Goal: Task Accomplishment & Management: Use online tool/utility

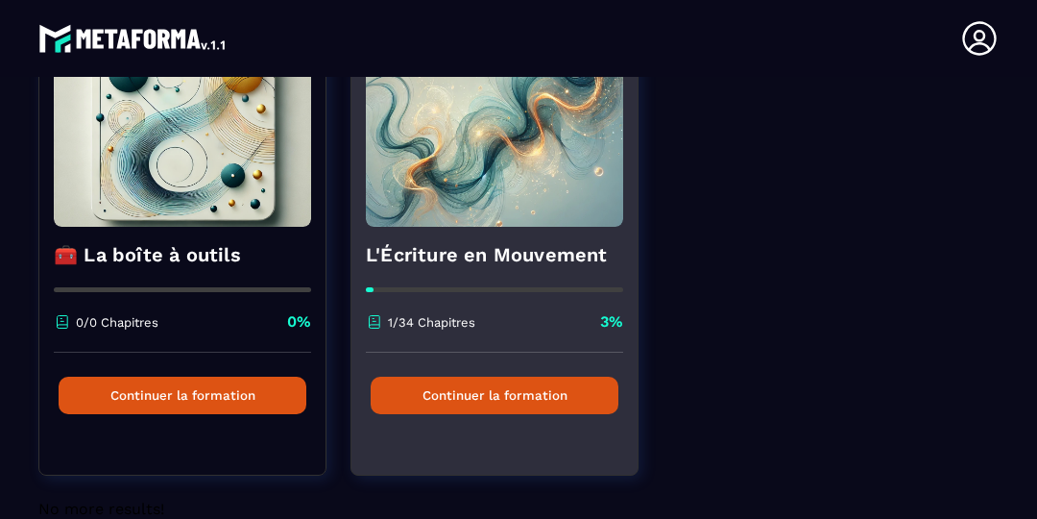
scroll to position [220, 0]
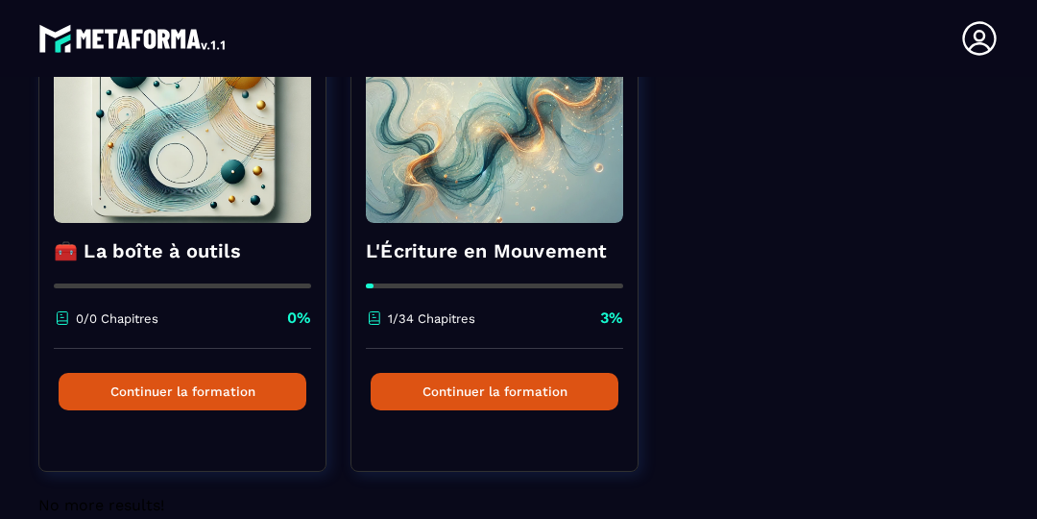
click at [918, 323] on div "🧰 La boîte à outils 0/0 Chapitres 0% Continuer la formation L'Écriture en Mouve…" at bounding box center [518, 255] width 960 height 480
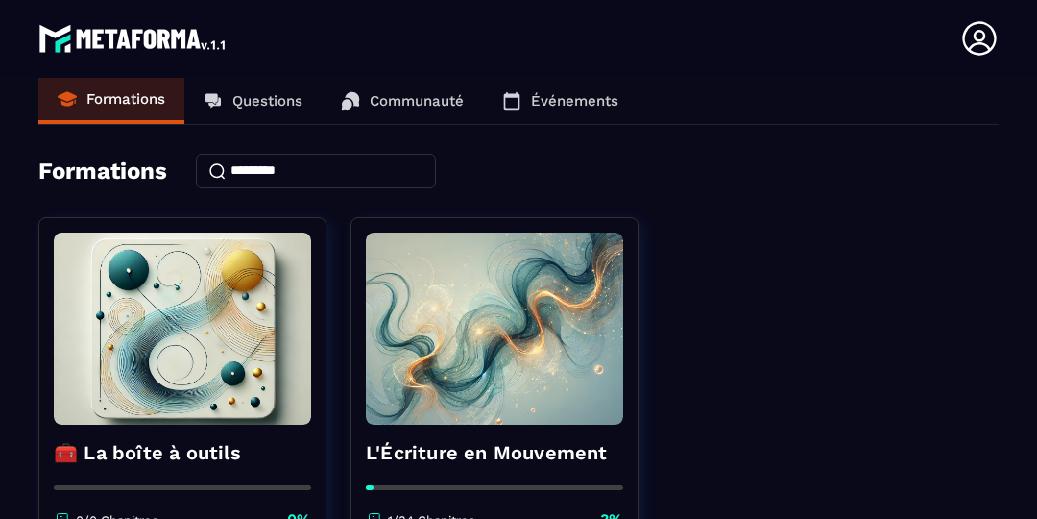
scroll to position [0, 0]
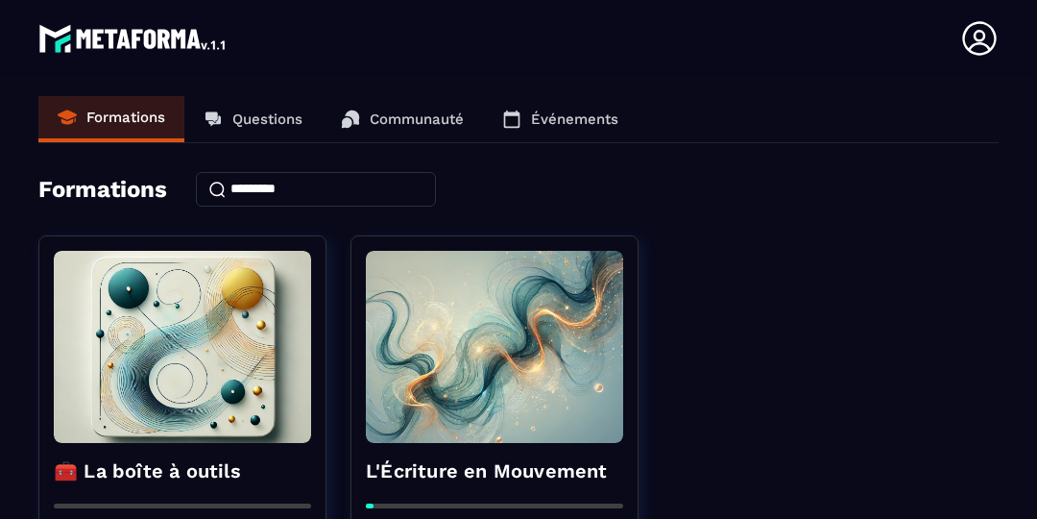
click at [547, 103] on link "Événements" at bounding box center [560, 119] width 155 height 46
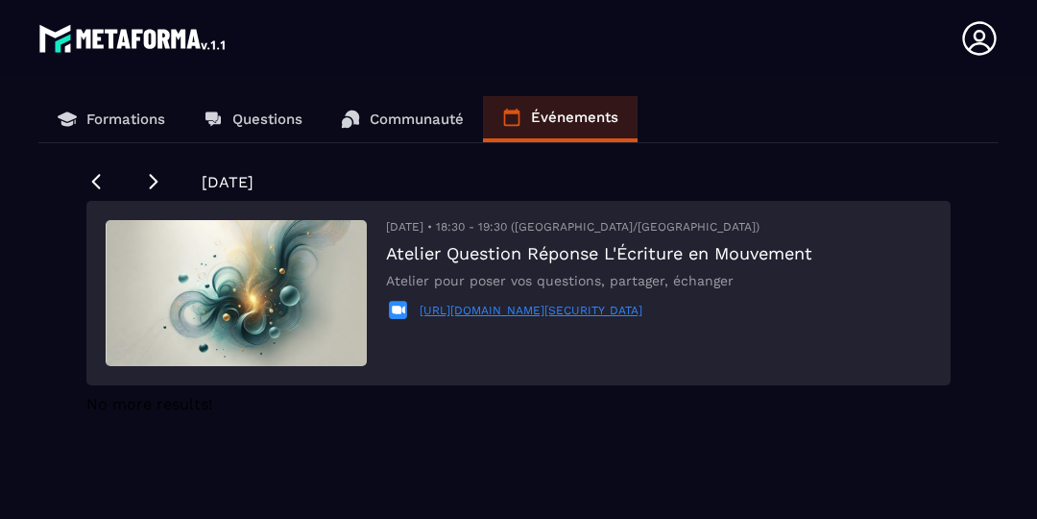
click at [517, 312] on link "[URL][DOMAIN_NAME][SECURITY_DATA]" at bounding box center [531, 309] width 223 height 13
click at [559, 237] on div "[DATE] • 18:30 - 19:30 (Europe/[GEOGRAPHIC_DATA]) Atelier Question Réponse L'Éc…" at bounding box center [599, 293] width 426 height 146
click at [86, 119] on p "Formations" at bounding box center [125, 118] width 79 height 17
